Goal: Navigation & Orientation: Find specific page/section

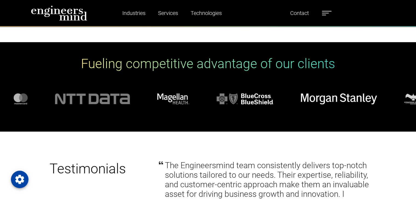
scroll to position [1455, 0]
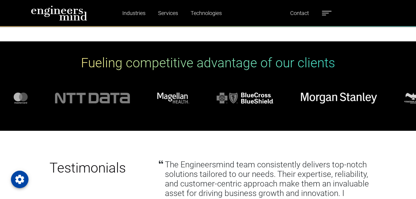
click at [272, 106] on div at bounding box center [208, 98] width 416 height 38
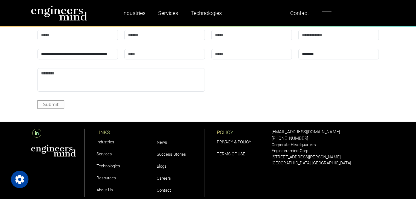
scroll to position [1804, 0]
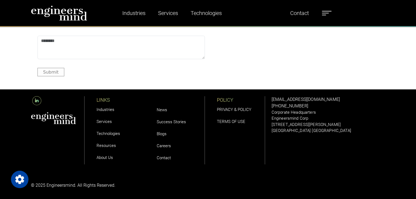
click at [324, 15] on span at bounding box center [324, 15] width 4 height 1
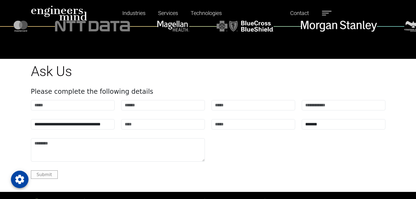
scroll to position [1811, 0]
